Goal: Task Accomplishment & Management: Manage account settings

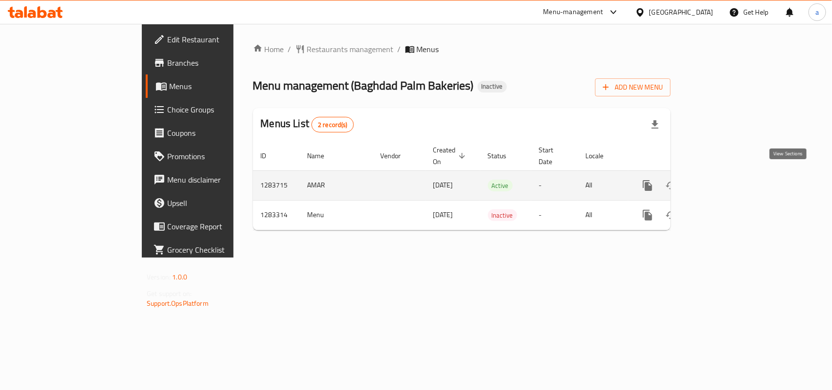
click at [730, 179] on link "enhanced table" at bounding box center [717, 185] width 23 height 23
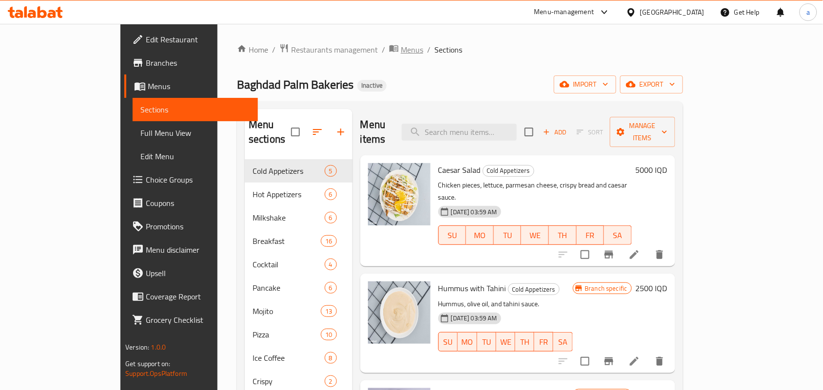
click at [401, 53] on span "Menus" at bounding box center [412, 50] width 22 height 12
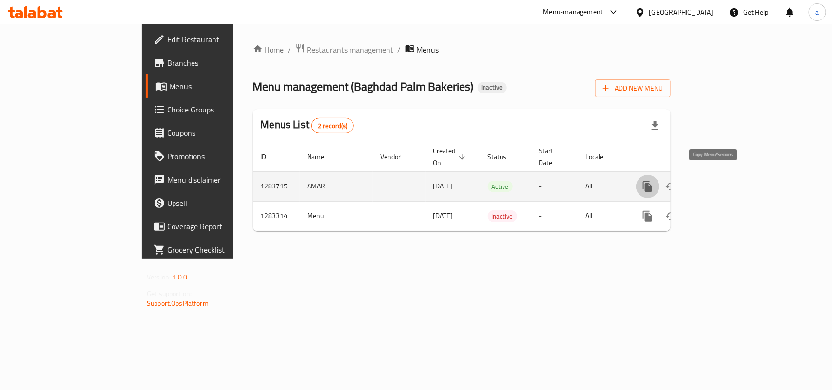
click at [652, 182] on icon "more" at bounding box center [647, 186] width 9 height 11
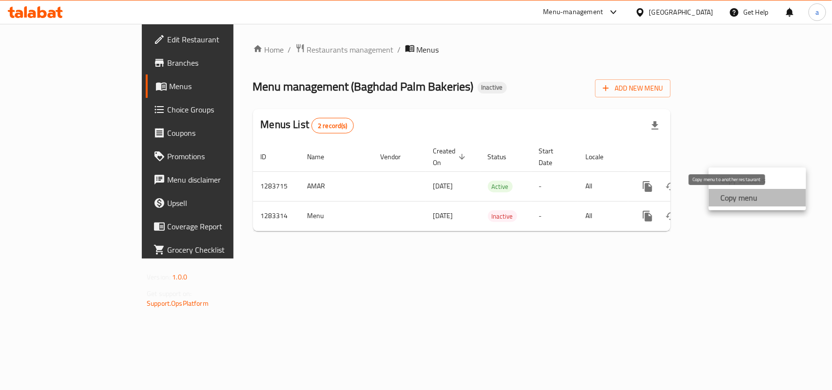
click at [729, 201] on strong "Copy menu" at bounding box center [738, 198] width 37 height 12
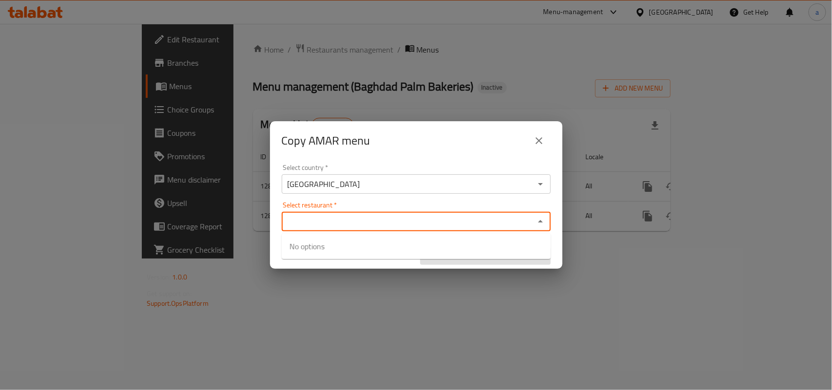
click at [320, 217] on input "Select restaurant   *" at bounding box center [408, 222] width 247 height 14
paste input "Baghdad Palm Bakeries , [GEOGRAPHIC_DATA]"
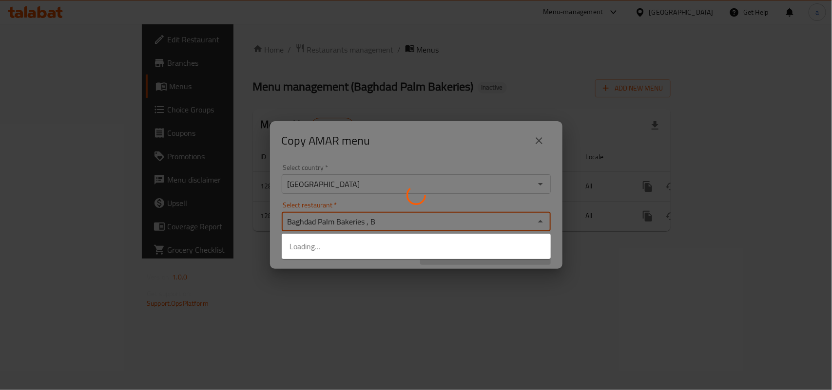
type input "Baghdad Palm Bakeries ,"
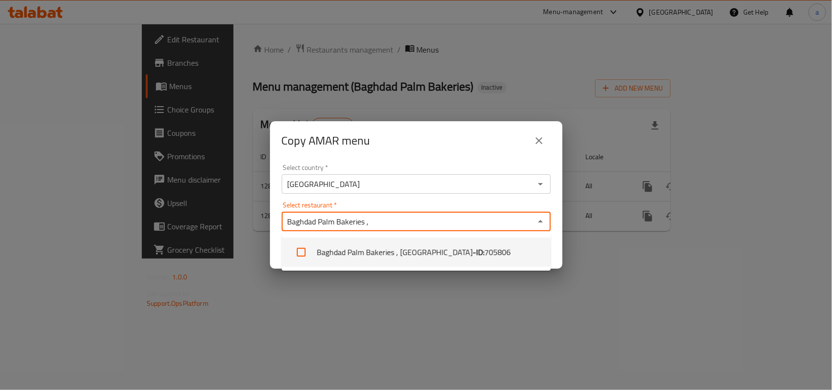
click at [306, 253] on input "checkbox" at bounding box center [301, 252] width 23 height 23
checkbox input "true"
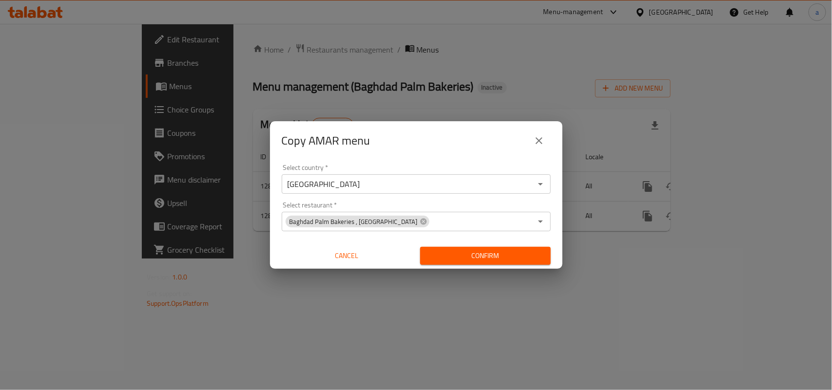
click at [556, 245] on div "Select country   * Iraq Select country * Select restaurant   * Baghdad Palm Bak…" at bounding box center [416, 214] width 292 height 109
click at [495, 253] on span "Confirm" at bounding box center [485, 256] width 115 height 12
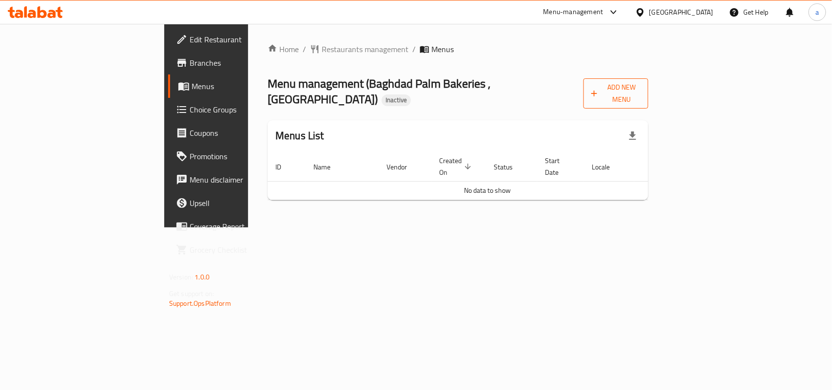
click at [599, 90] on icon "button" at bounding box center [594, 94] width 10 height 10
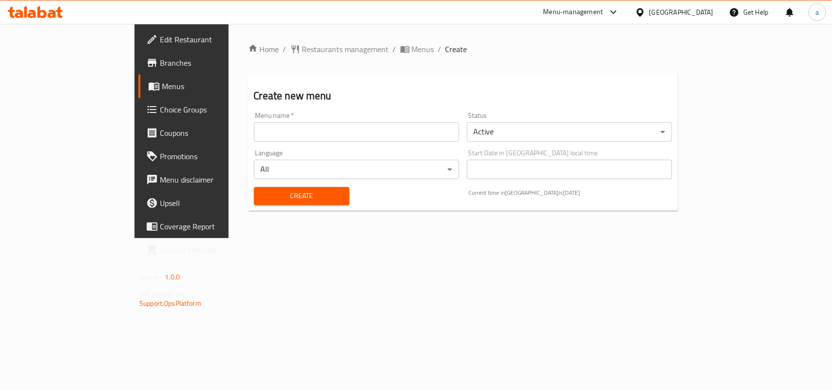
click at [254, 139] on input "text" at bounding box center [356, 131] width 205 height 19
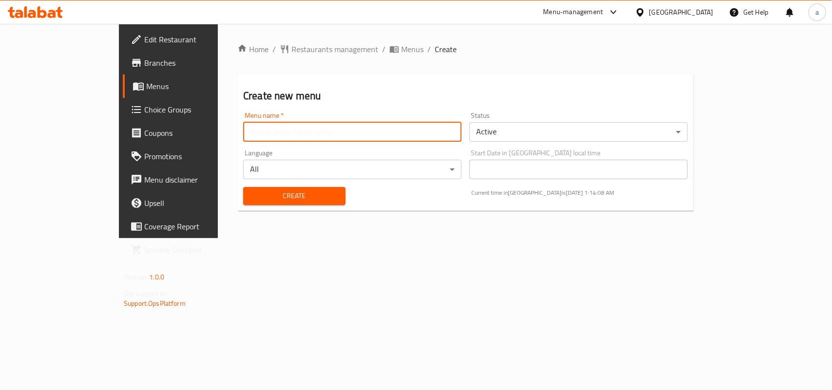
type input "AMAR"
click at [251, 199] on span "Create" at bounding box center [294, 196] width 87 height 12
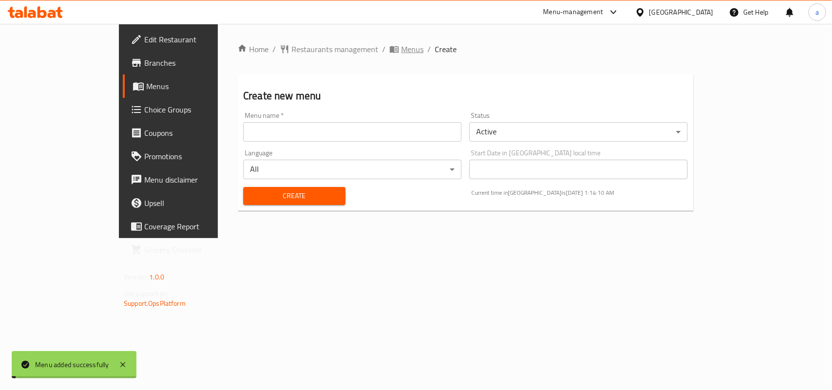
click at [401, 51] on span "Menus" at bounding box center [412, 49] width 22 height 12
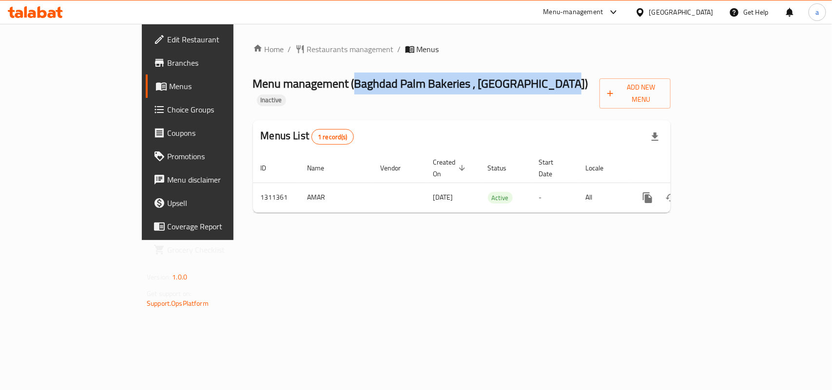
drag, startPoint x: 270, startPoint y: 89, endPoint x: 493, endPoint y: 92, distance: 223.3
click at [493, 92] on span "Menu management ( Baghdad Palm Bakeries , Baghdad Kut Road )" at bounding box center [420, 84] width 335 height 22
copy span "Baghdad Palm Bakeries , [GEOGRAPHIC_DATA]"
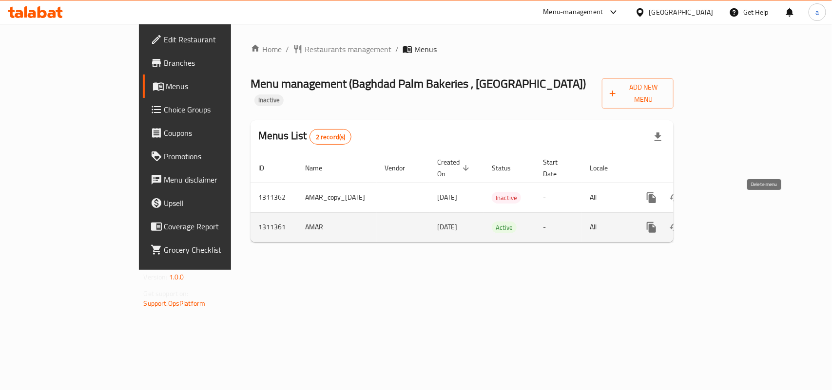
click at [702, 223] on icon "enhanced table" at bounding box center [698, 227] width 7 height 9
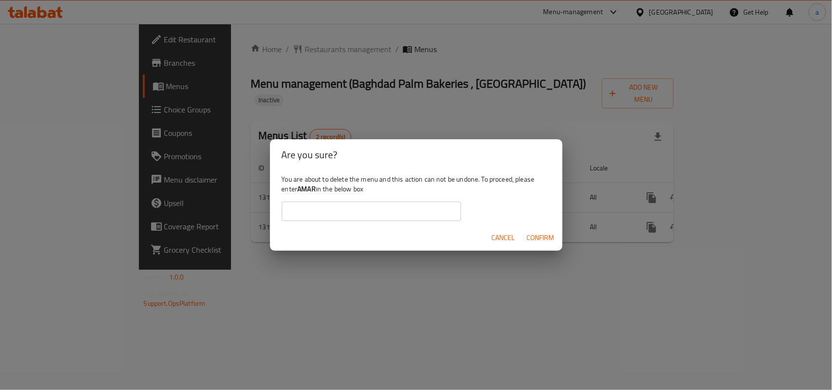
click at [316, 190] on b "AMAR" at bounding box center [306, 189] width 19 height 13
copy div "AMAR"
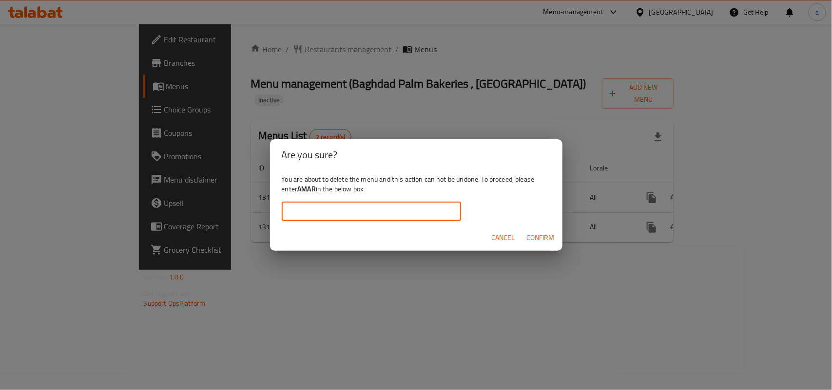
click at [322, 211] on input "text" at bounding box center [371, 211] width 179 height 19
paste input "AMAR"
type input "AMAR"
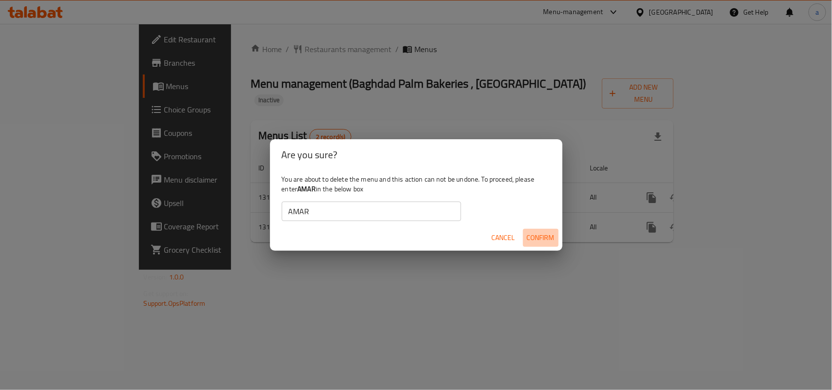
click at [535, 242] on span "Confirm" at bounding box center [541, 238] width 28 height 12
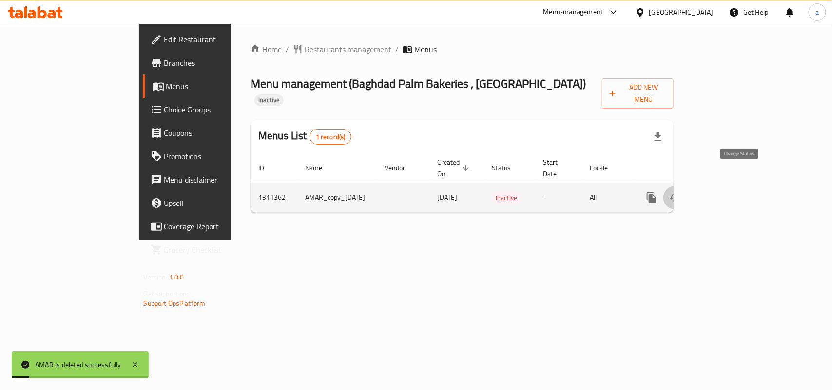
click at [681, 192] on icon "enhanced table" at bounding box center [675, 198] width 12 height 12
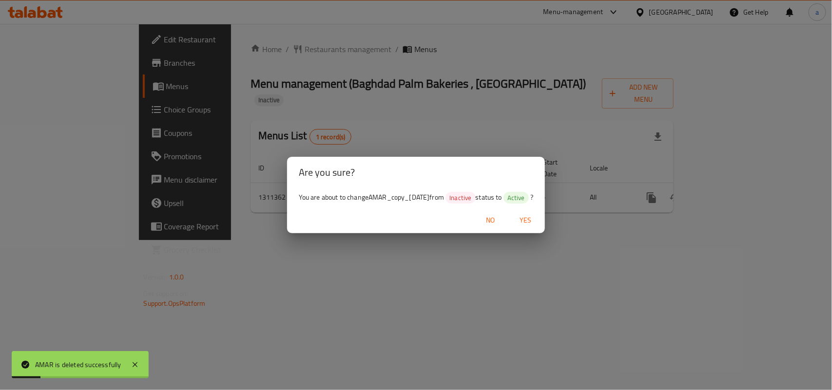
click at [537, 223] on span "Yes" at bounding box center [525, 220] width 23 height 12
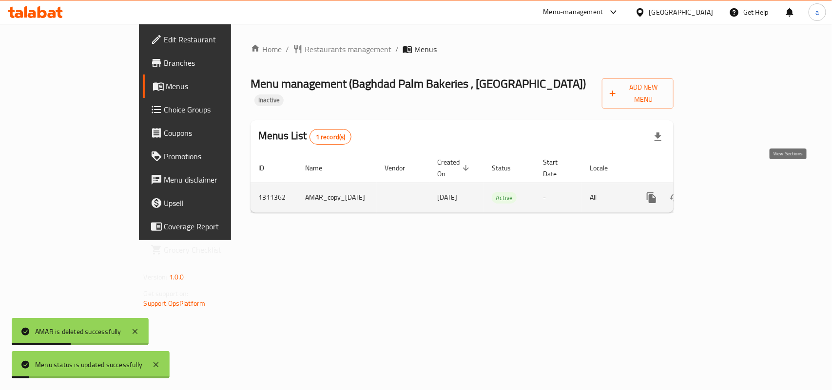
click at [726, 194] on icon "enhanced table" at bounding box center [722, 198] width 9 height 9
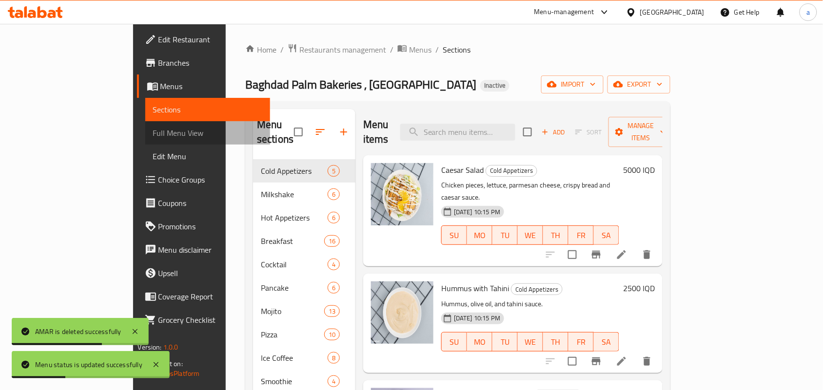
click at [153, 138] on span "Full Menu View" at bounding box center [208, 133] width 110 height 12
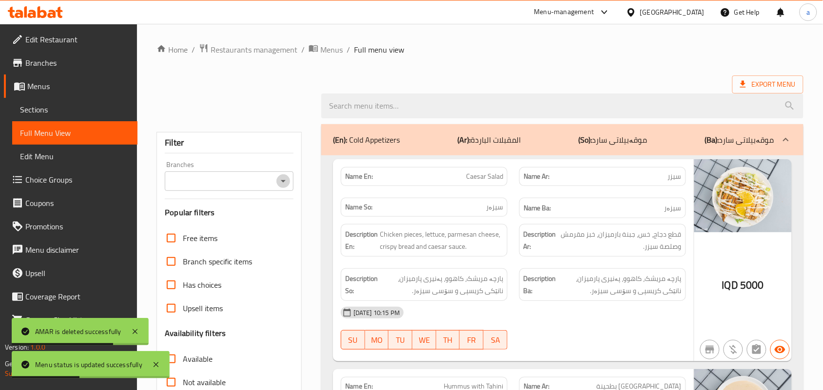
click at [283, 183] on icon "Open" at bounding box center [283, 181] width 5 height 2
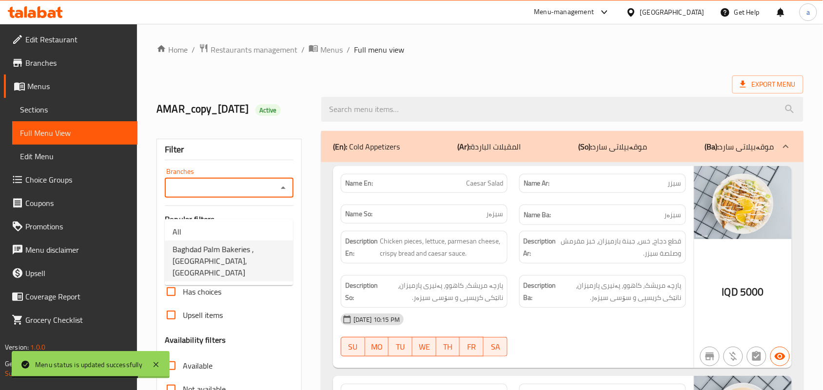
click at [257, 255] on span "Baghdad Palm Bakeries , [GEOGRAPHIC_DATA], [GEOGRAPHIC_DATA]" at bounding box center [229, 261] width 113 height 35
type input "Baghdad Palm Bakeries , [GEOGRAPHIC_DATA], [GEOGRAPHIC_DATA]"
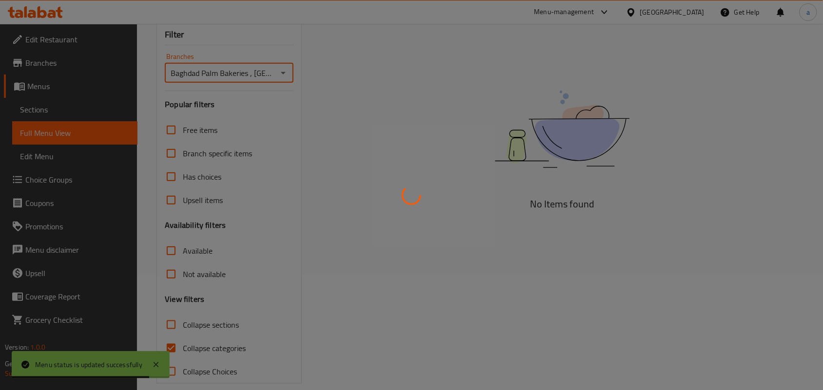
scroll to position [142, 0]
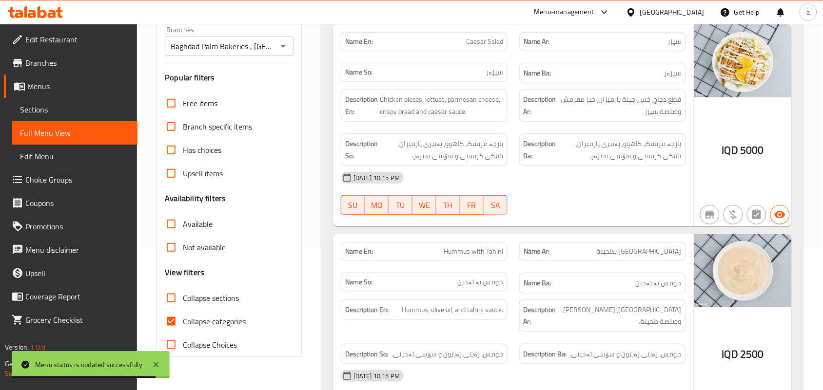
click at [192, 328] on span "Collapse categories" at bounding box center [214, 322] width 63 height 12
click at [183, 333] on input "Collapse categories" at bounding box center [170, 321] width 23 height 23
checkbox input "false"
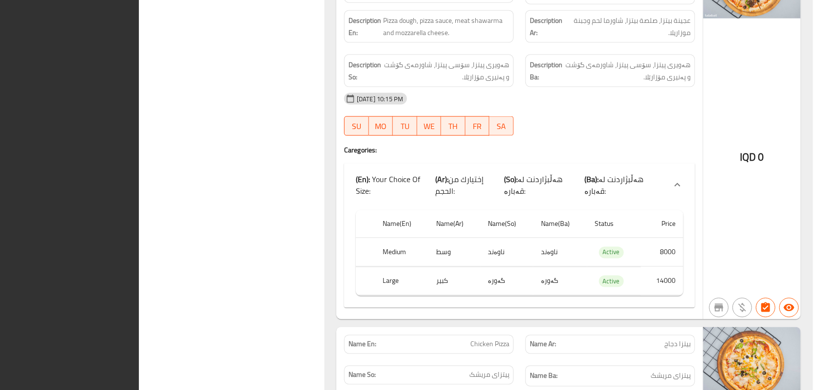
scroll to position [0, 0]
